Goal: Navigation & Orientation: Find specific page/section

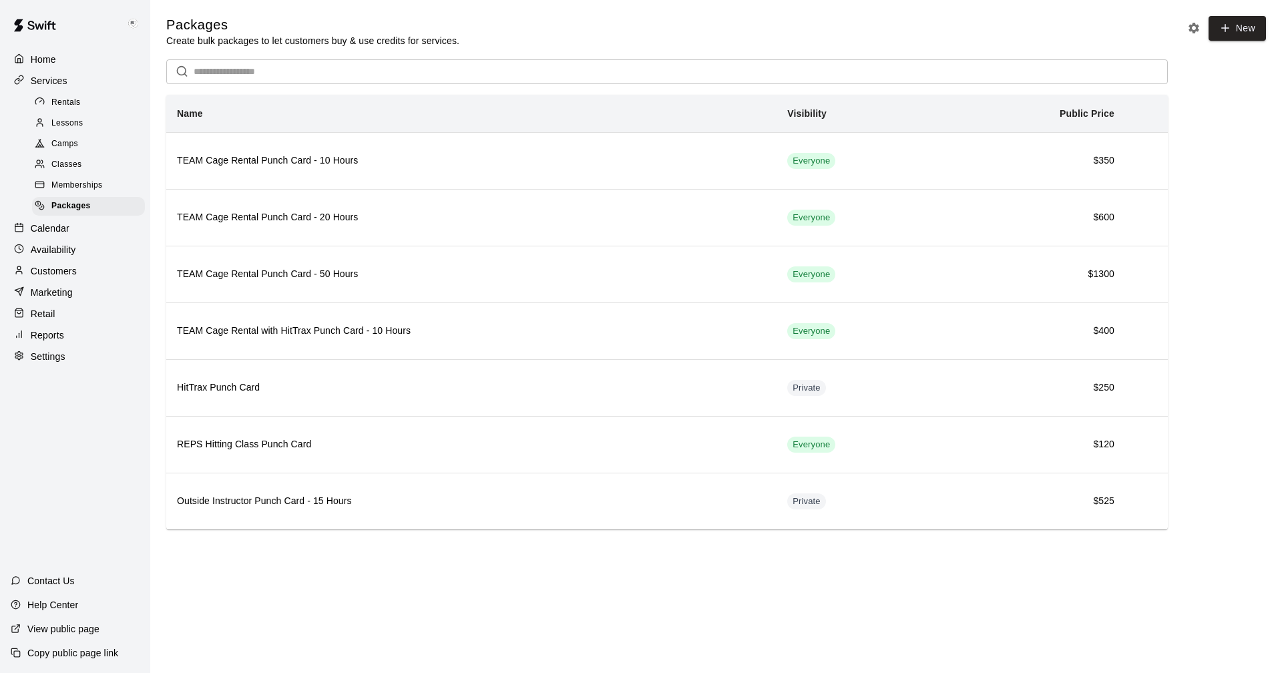
click at [42, 363] on p "Settings" at bounding box center [48, 356] width 35 height 13
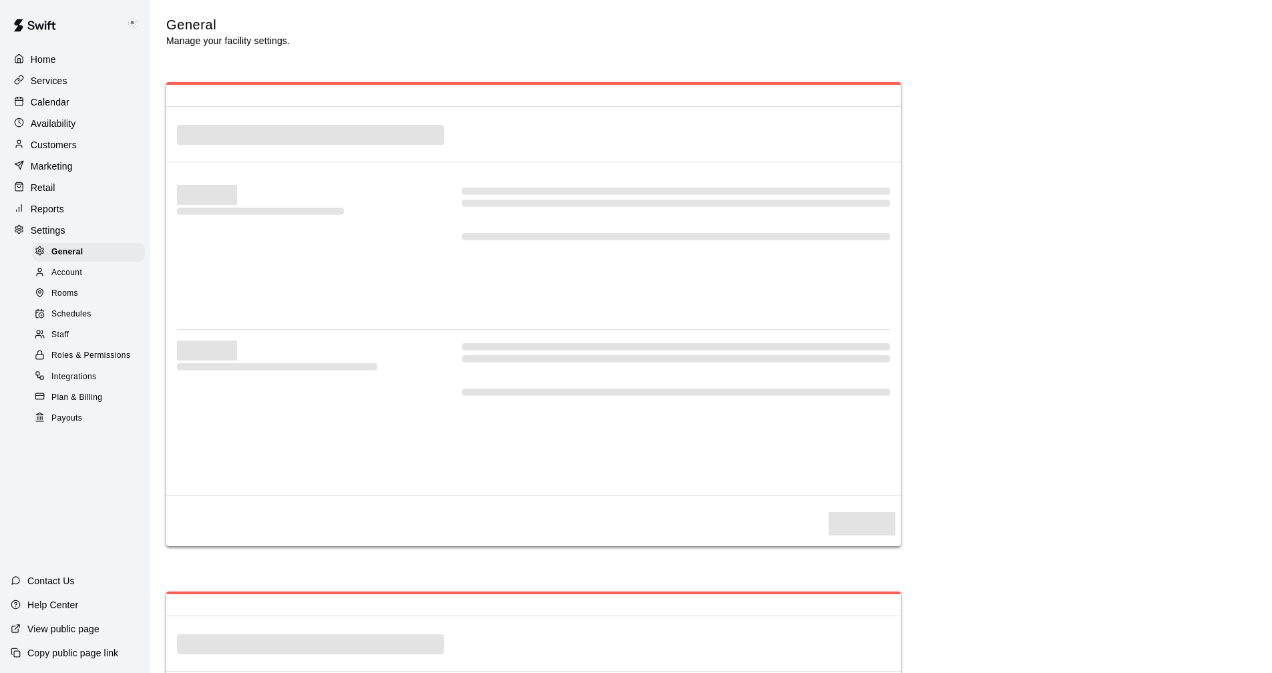
select select "**"
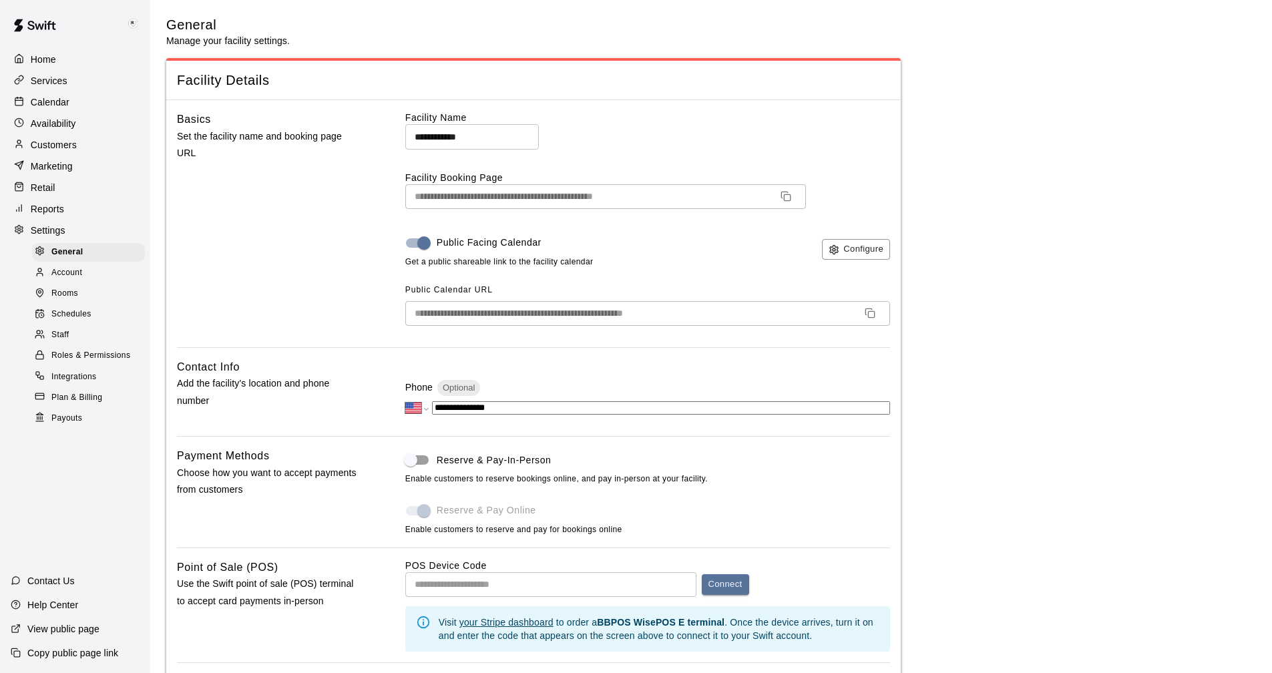
scroll to position [2324, 0]
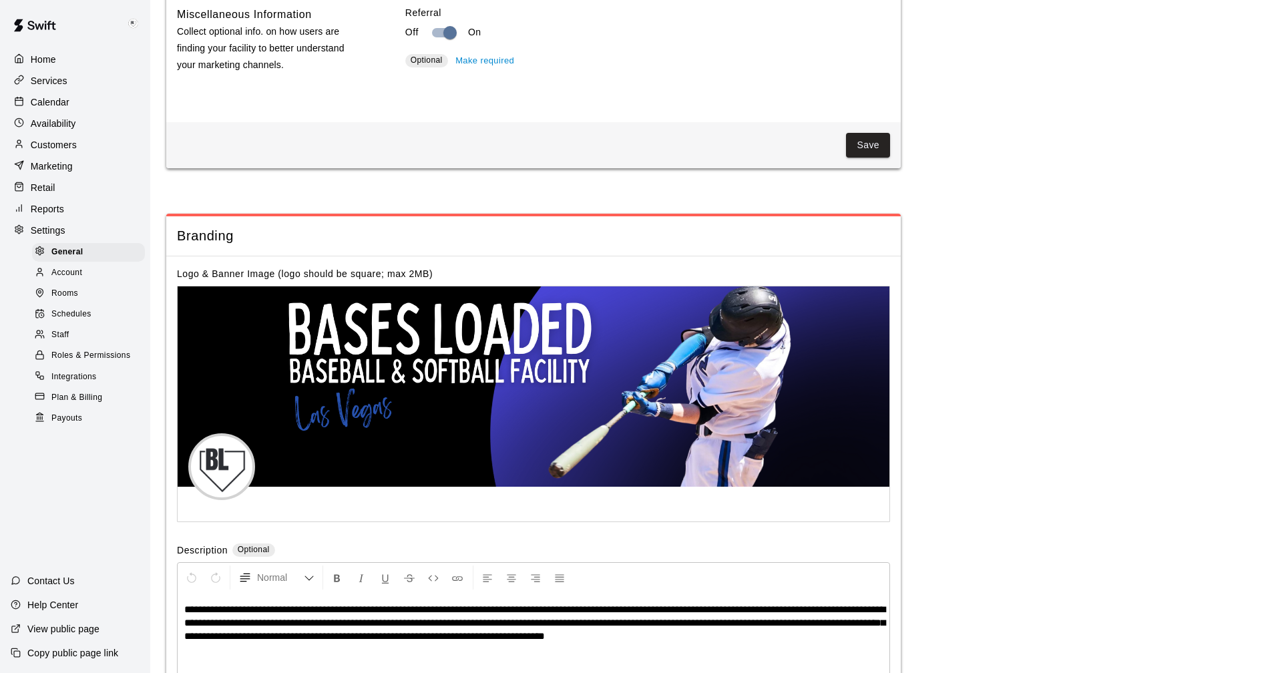
click at [55, 204] on div "Reports" at bounding box center [75, 209] width 129 height 20
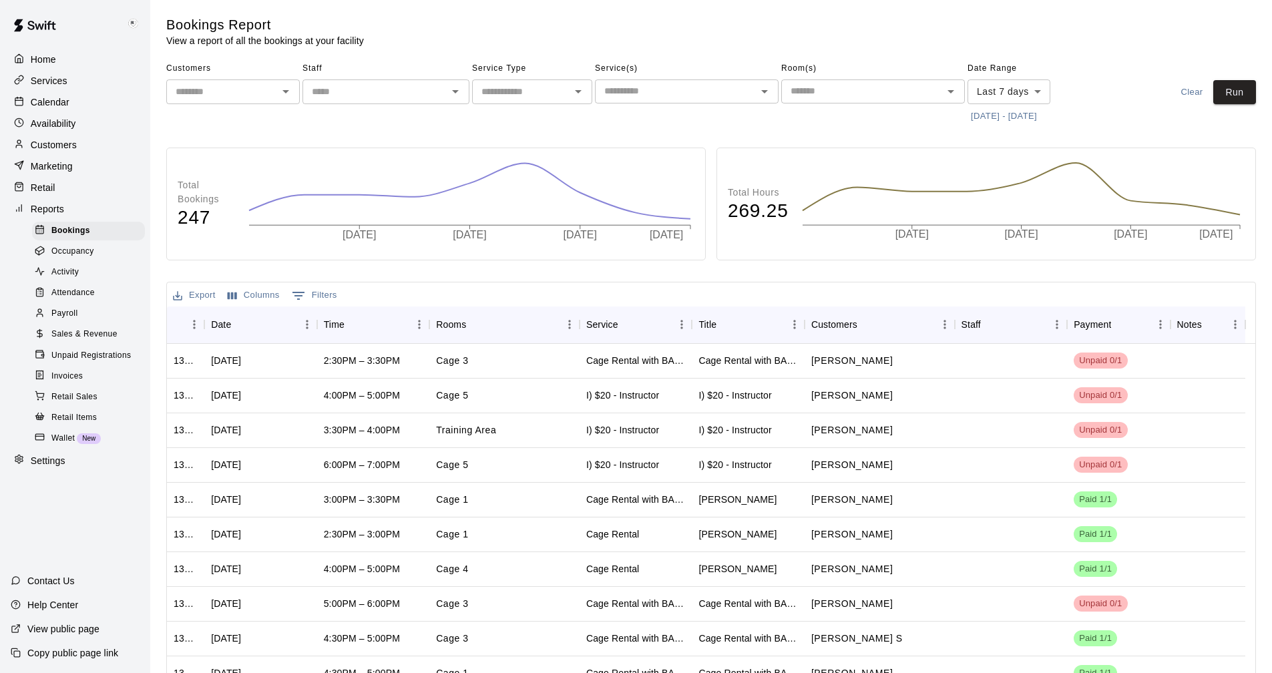
click at [40, 98] on p "Calendar" at bounding box center [50, 101] width 39 height 13
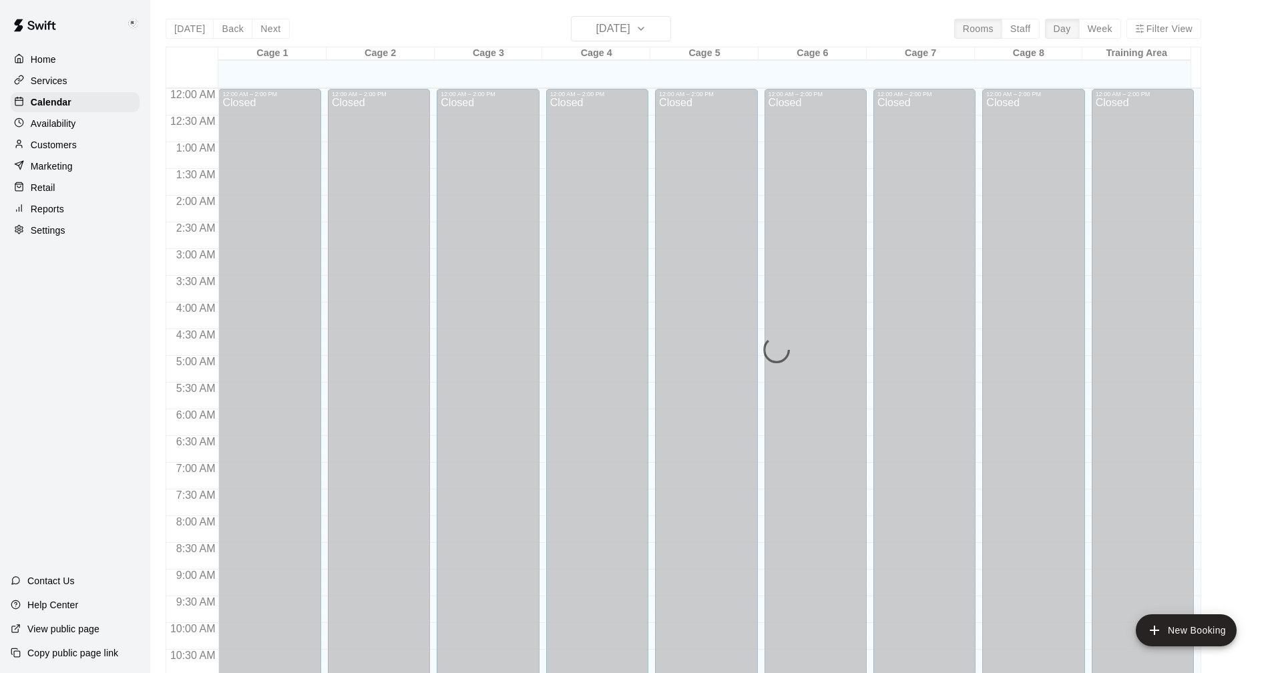
scroll to position [642, 0]
